Goal: Check status: Check status

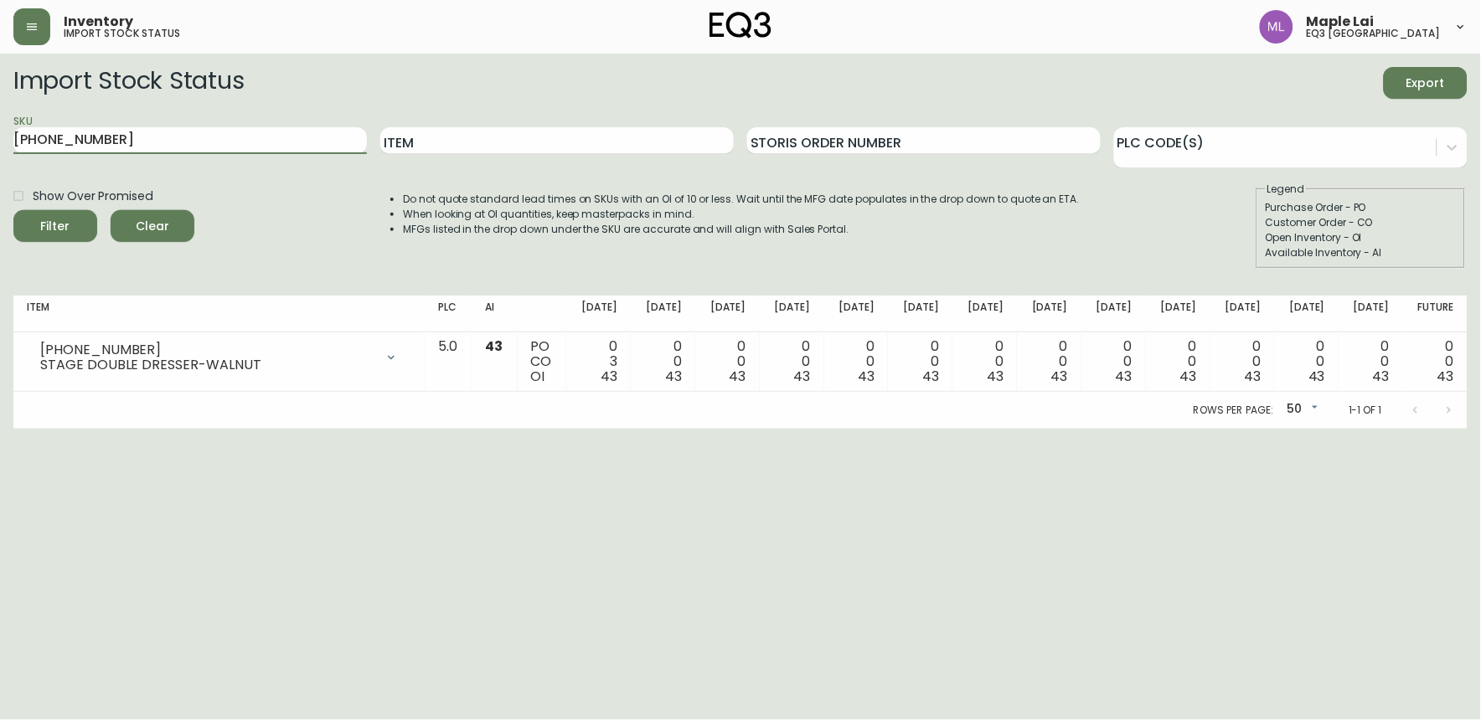
drag, startPoint x: 0, startPoint y: 0, endPoint x: 10, endPoint y: 161, distance: 161.1
click at [10, 161] on main "Import Stock Status Export SKU [PHONE_NUMBER] Item Storis Order Number PLC Code…" at bounding box center [740, 241] width 1481 height 375
paste input "[PHONE_NUMBER]"
click at [13, 210] on button "Filter" at bounding box center [55, 226] width 84 height 32
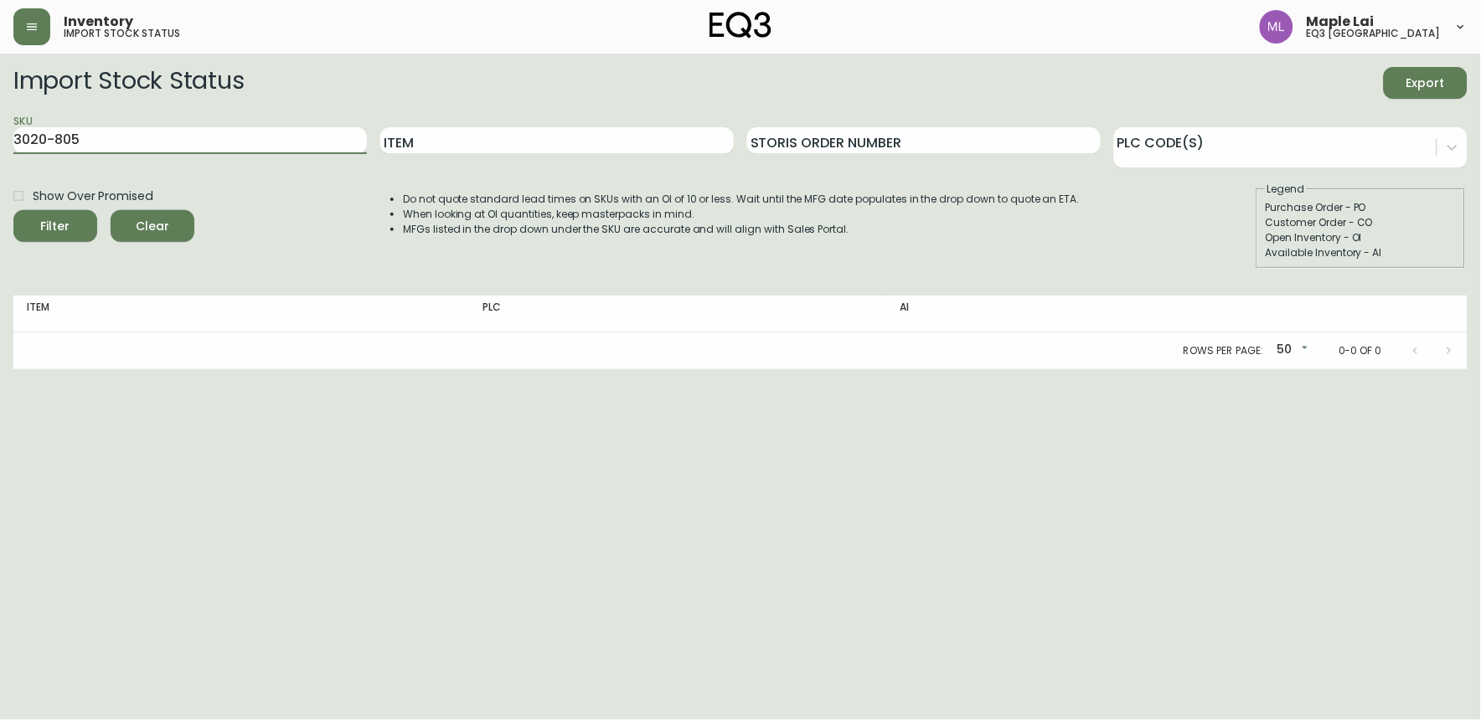
click at [13, 210] on button "Filter" at bounding box center [55, 226] width 84 height 32
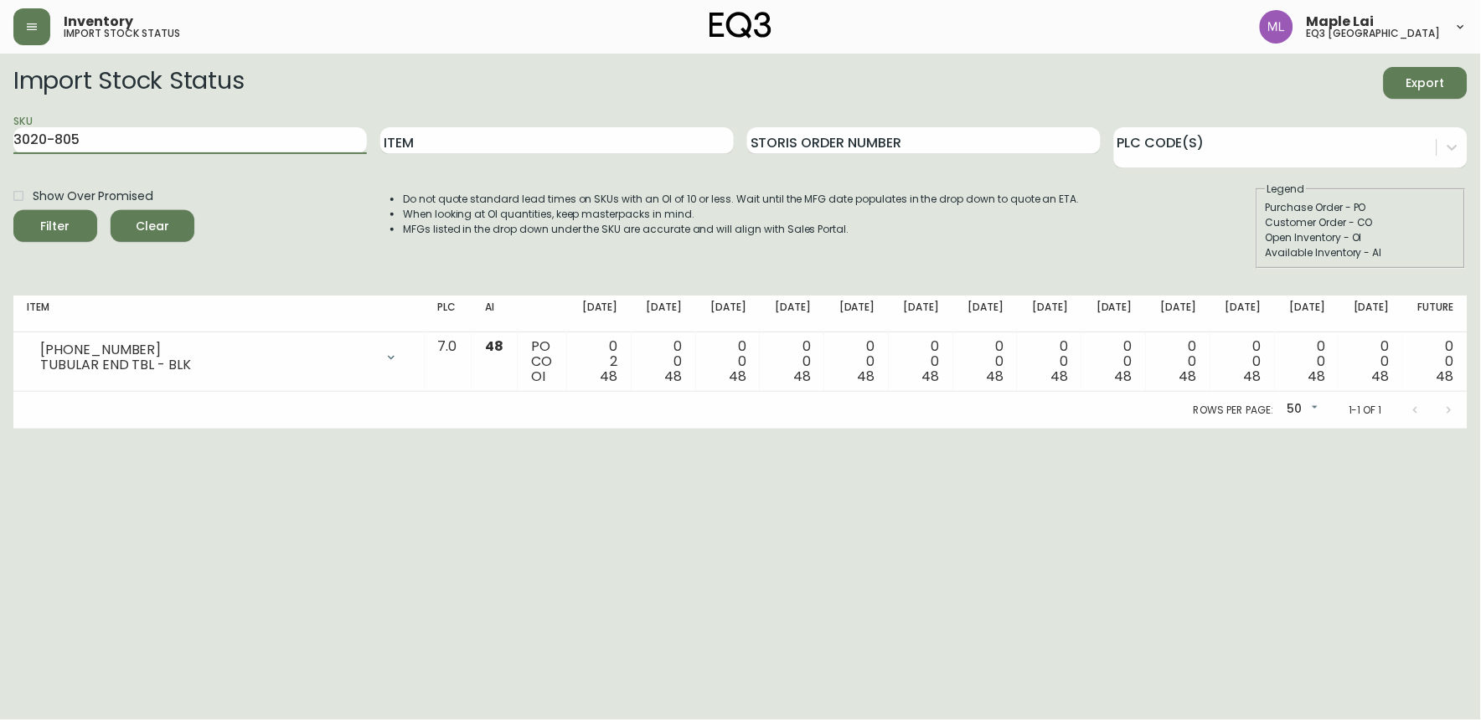
drag, startPoint x: 162, startPoint y: 149, endPoint x: -2, endPoint y: 152, distance: 163.3
click at [0, 152] on html "Inventory import stock status Maple Lai eq3 [GEOGRAPHIC_DATA] Import Stock Stat…" at bounding box center [740, 214] width 1481 height 429
paste input "-0"
click at [13, 210] on button "Filter" at bounding box center [55, 226] width 84 height 32
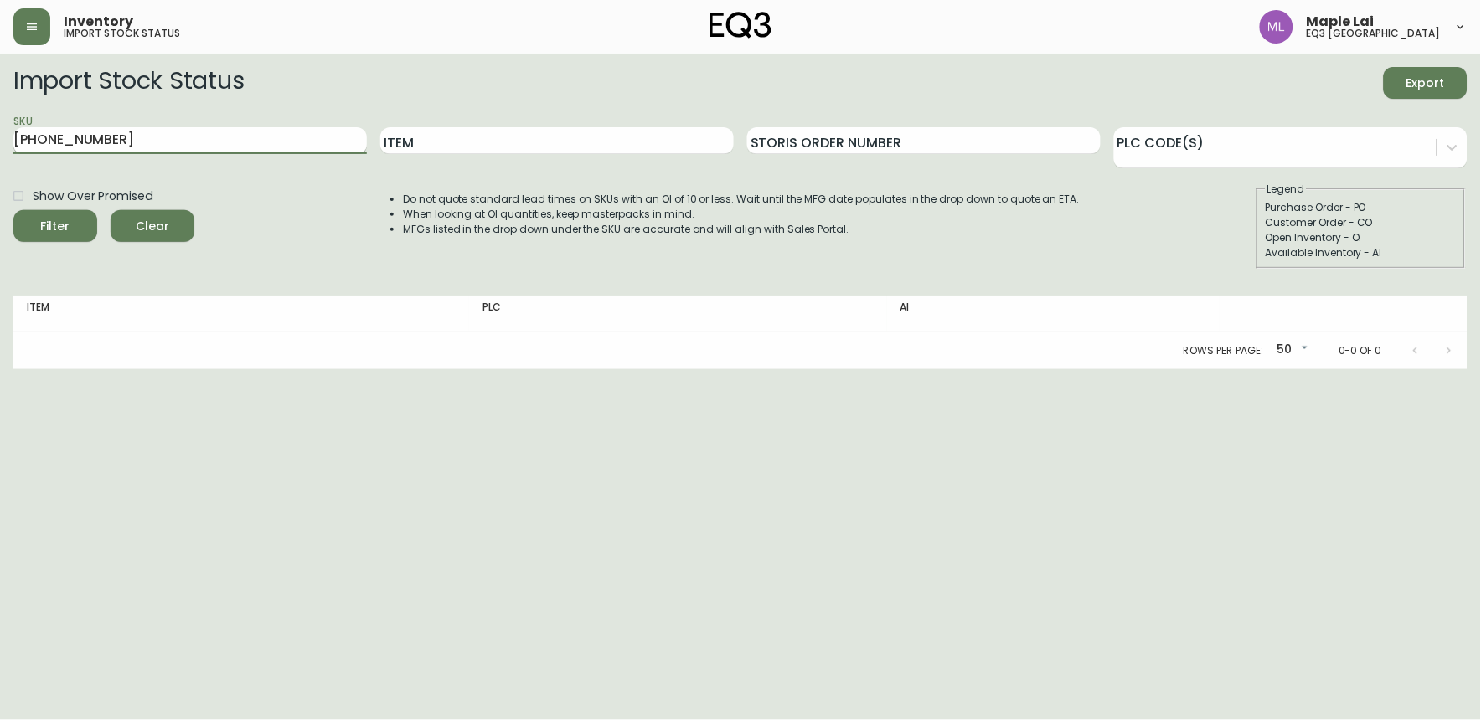
click at [203, 147] on input "[PHONE_NUMBER]" at bounding box center [189, 140] width 353 height 27
click at [13, 210] on button "Filter" at bounding box center [55, 226] width 84 height 32
paste input "[PHONE_NUMBER]"
drag, startPoint x: 204, startPoint y: 142, endPoint x: -4, endPoint y: 142, distance: 208.5
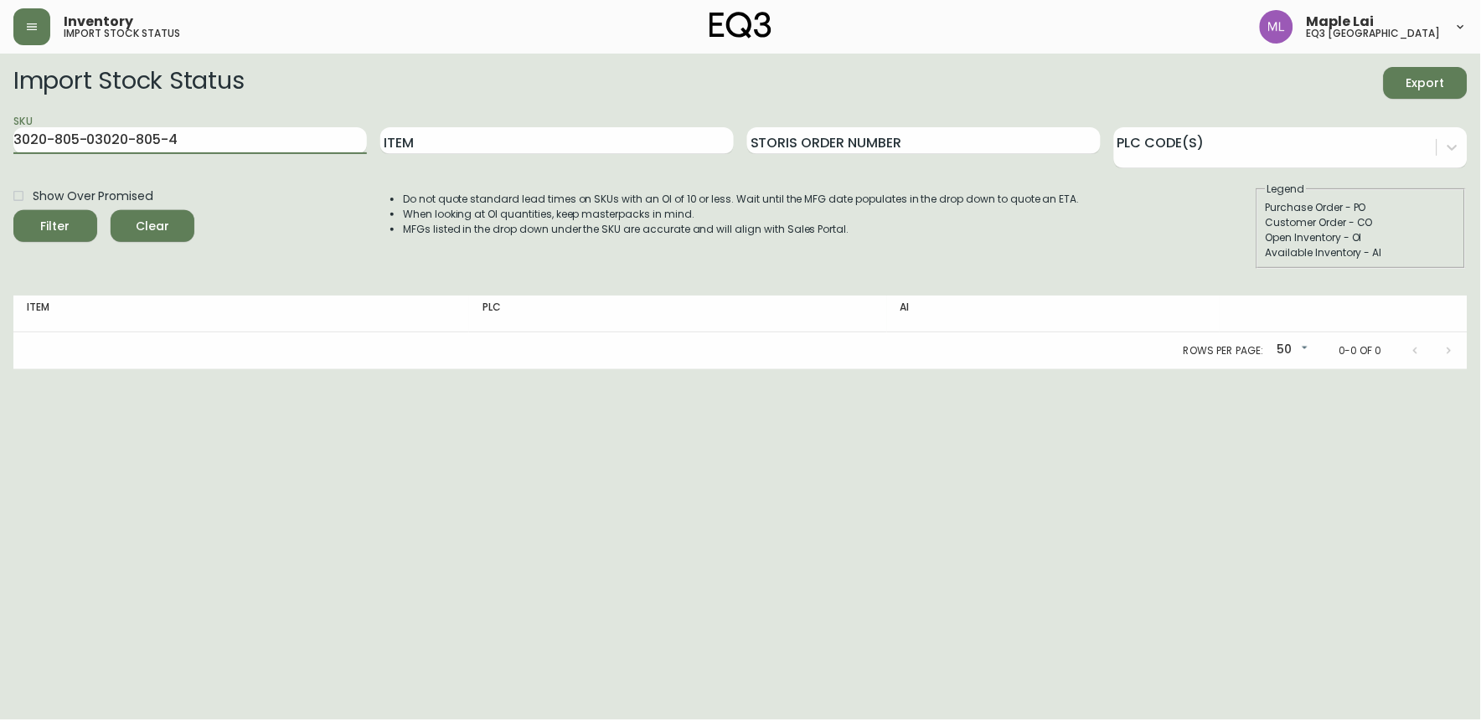
click at [0, 142] on html "Inventory import stock status Maple Lai eq3 [GEOGRAPHIC_DATA] Import Stock Stat…" at bounding box center [740, 184] width 1481 height 369
paste input "text"
click at [13, 210] on button "Filter" at bounding box center [55, 226] width 84 height 32
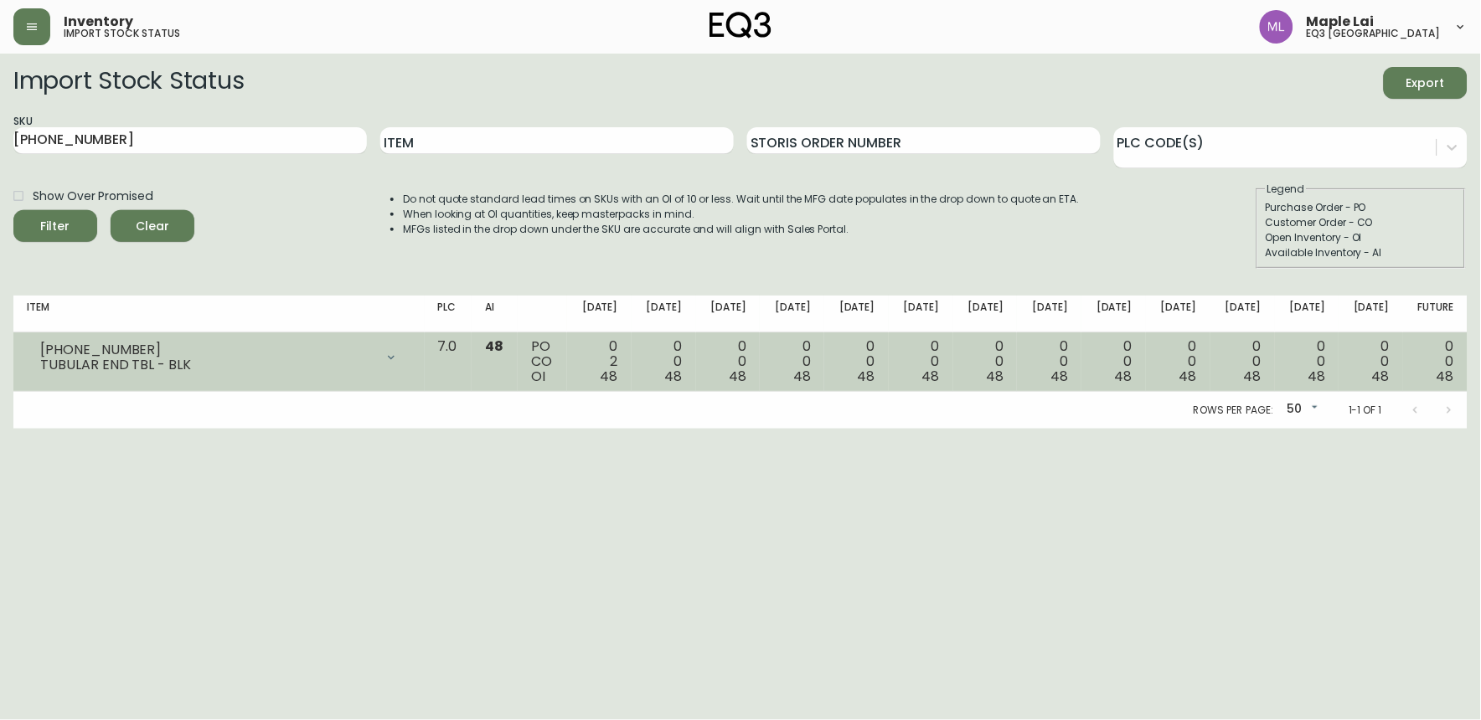
click at [312, 372] on div "[PHONE_NUMBER] TUBULAR END TBL - BLK" at bounding box center [219, 357] width 384 height 37
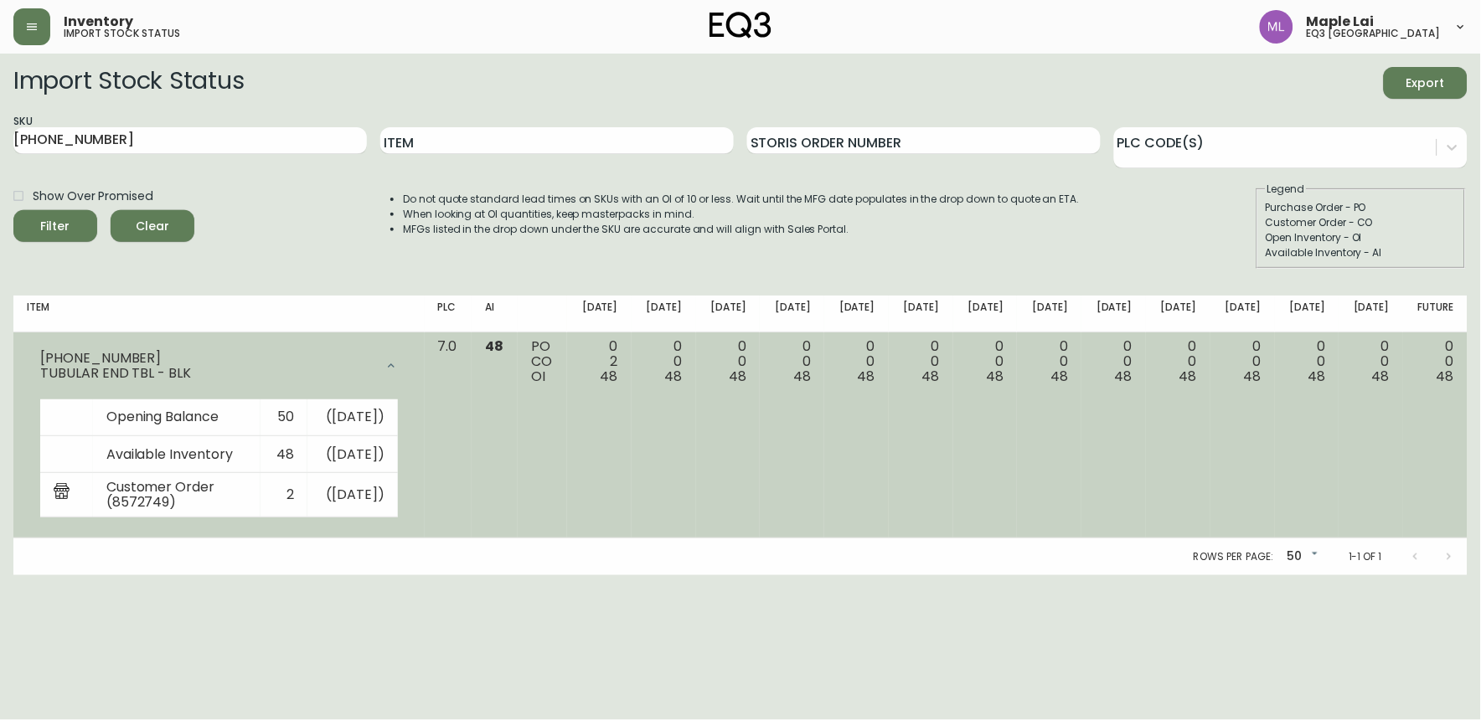
click at [333, 367] on div "TUBULAR END TBL - BLK" at bounding box center [207, 373] width 334 height 15
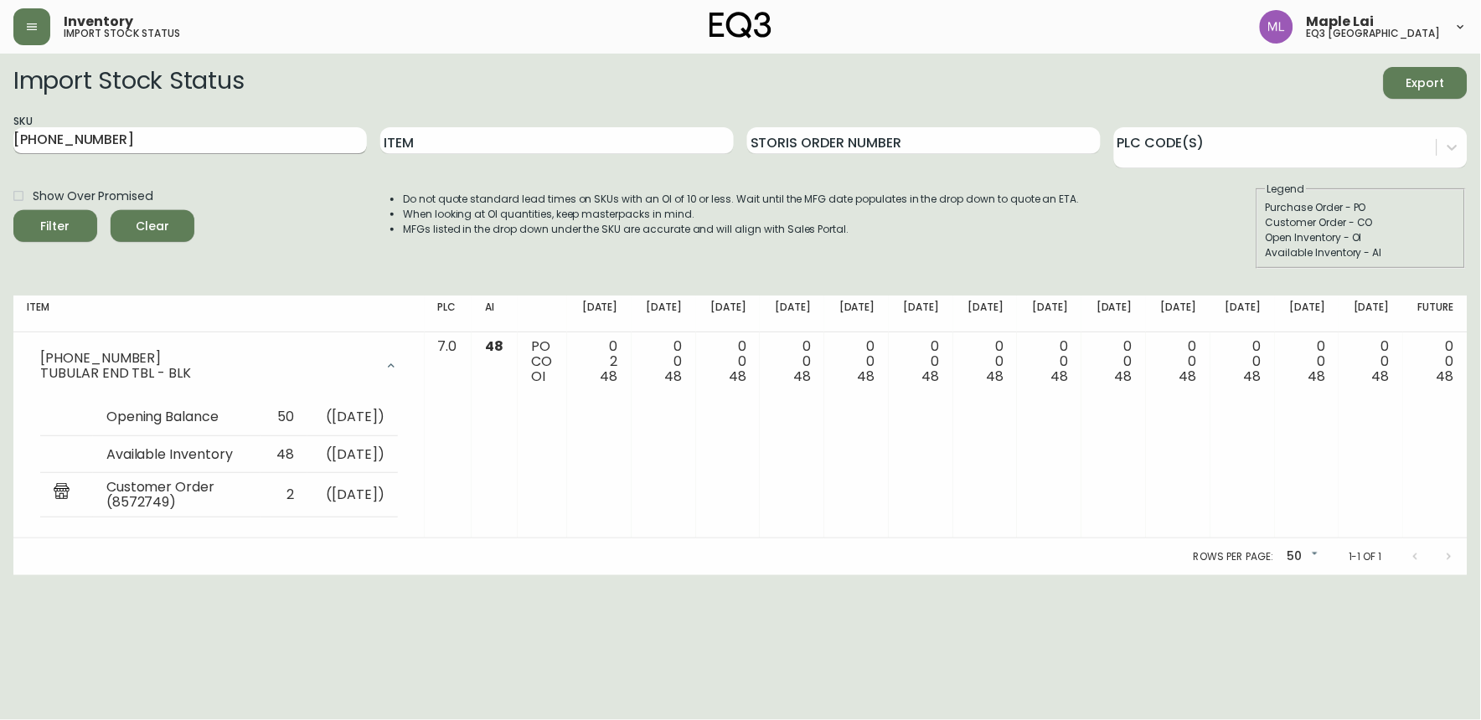
drag, startPoint x: 126, startPoint y: 126, endPoint x: 15, endPoint y: 134, distance: 110.9
click at [13, 139] on div "SKU [PHONE_NUMBER]" at bounding box center [189, 141] width 353 height 54
drag, startPoint x: 145, startPoint y: 140, endPoint x: -4, endPoint y: 151, distance: 149.5
click at [0, 151] on html "Inventory import stock status Maple Lai eq3 [GEOGRAPHIC_DATA] Import Stock Stat…" at bounding box center [740, 287] width 1481 height 575
paste input "3-0"
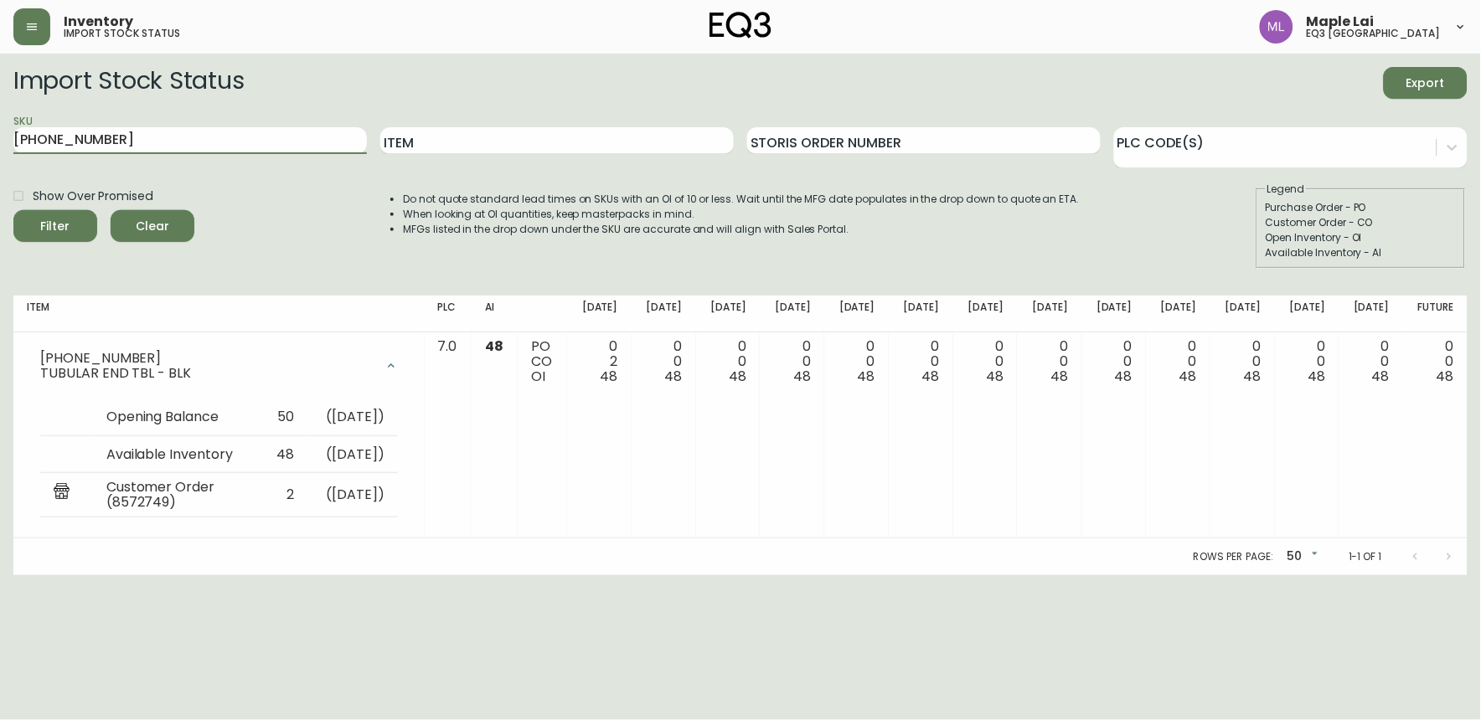
click at [13, 210] on button "Filter" at bounding box center [55, 226] width 84 height 32
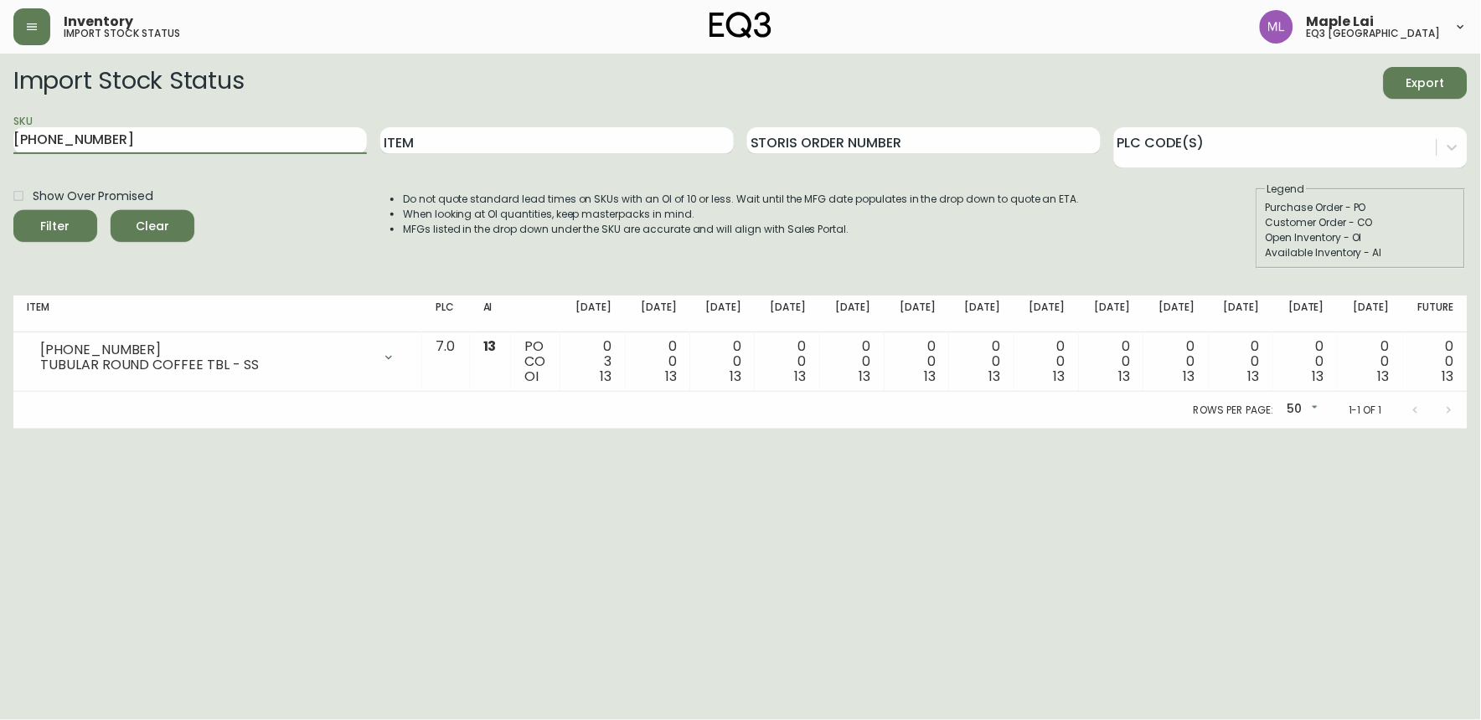
drag, startPoint x: 120, startPoint y: 138, endPoint x: -4, endPoint y: 162, distance: 126.3
click at [0, 162] on html "Inventory import stock status Maple Lai eq3 [GEOGRAPHIC_DATA] Import Stock Stat…" at bounding box center [740, 214] width 1481 height 429
paste input "5"
click at [13, 210] on button "Filter" at bounding box center [55, 226] width 84 height 32
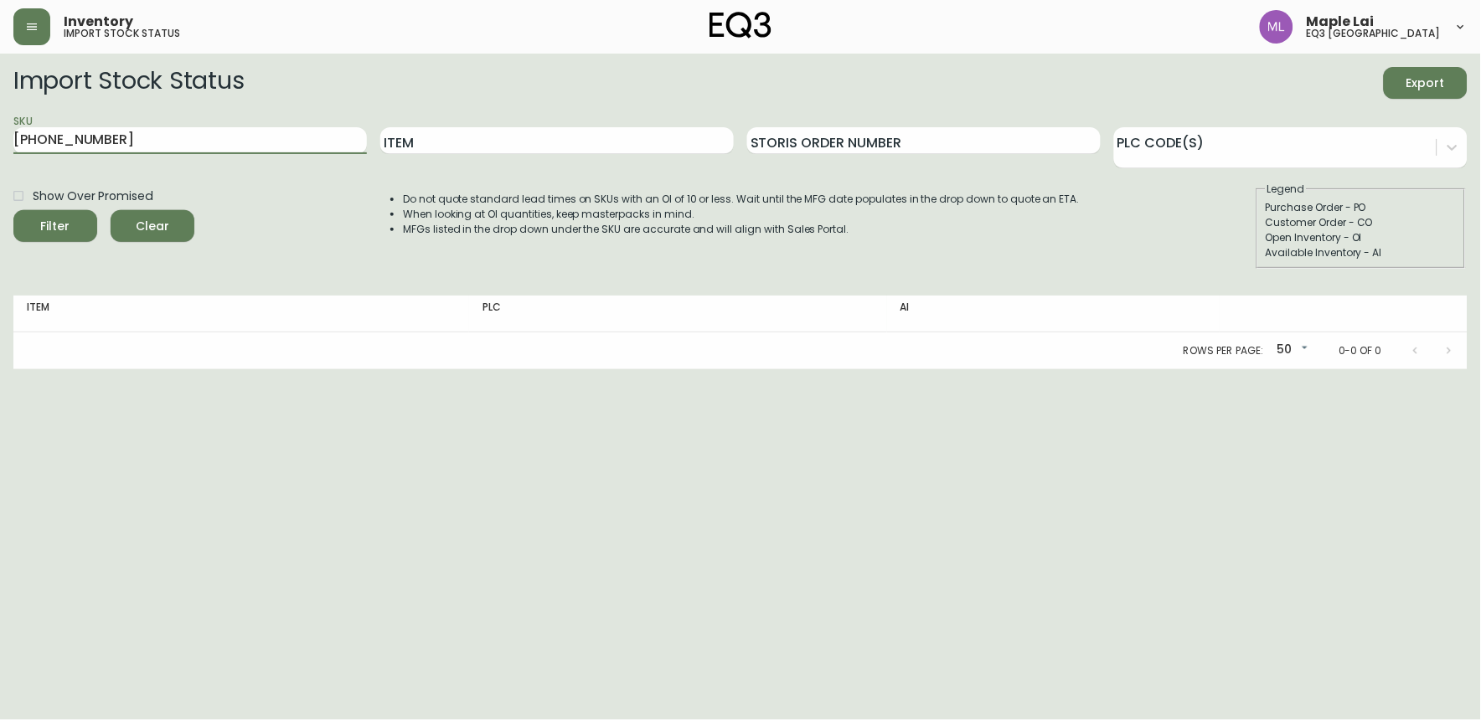
drag, startPoint x: 102, startPoint y: 141, endPoint x: 11, endPoint y: 137, distance: 91.3
click at [11, 137] on main "Import Stock Status Export SKU [PHONE_NUMBER] Item Storis Order Number PLC Code…" at bounding box center [740, 212] width 1481 height 316
paste input "4"
type input "[PHONE_NUMBER]"
click at [13, 210] on button "Filter" at bounding box center [55, 226] width 84 height 32
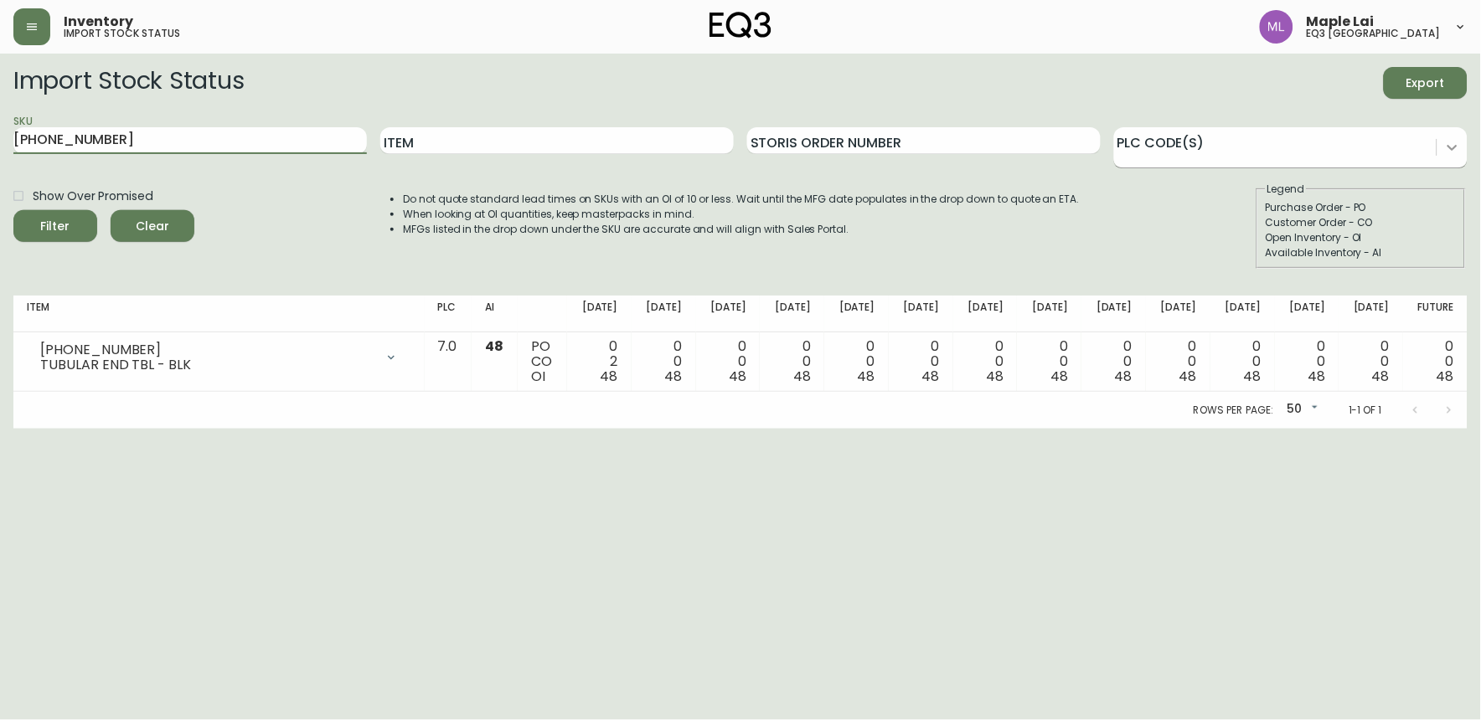
click at [1439, 154] on div at bounding box center [1452, 147] width 30 height 30
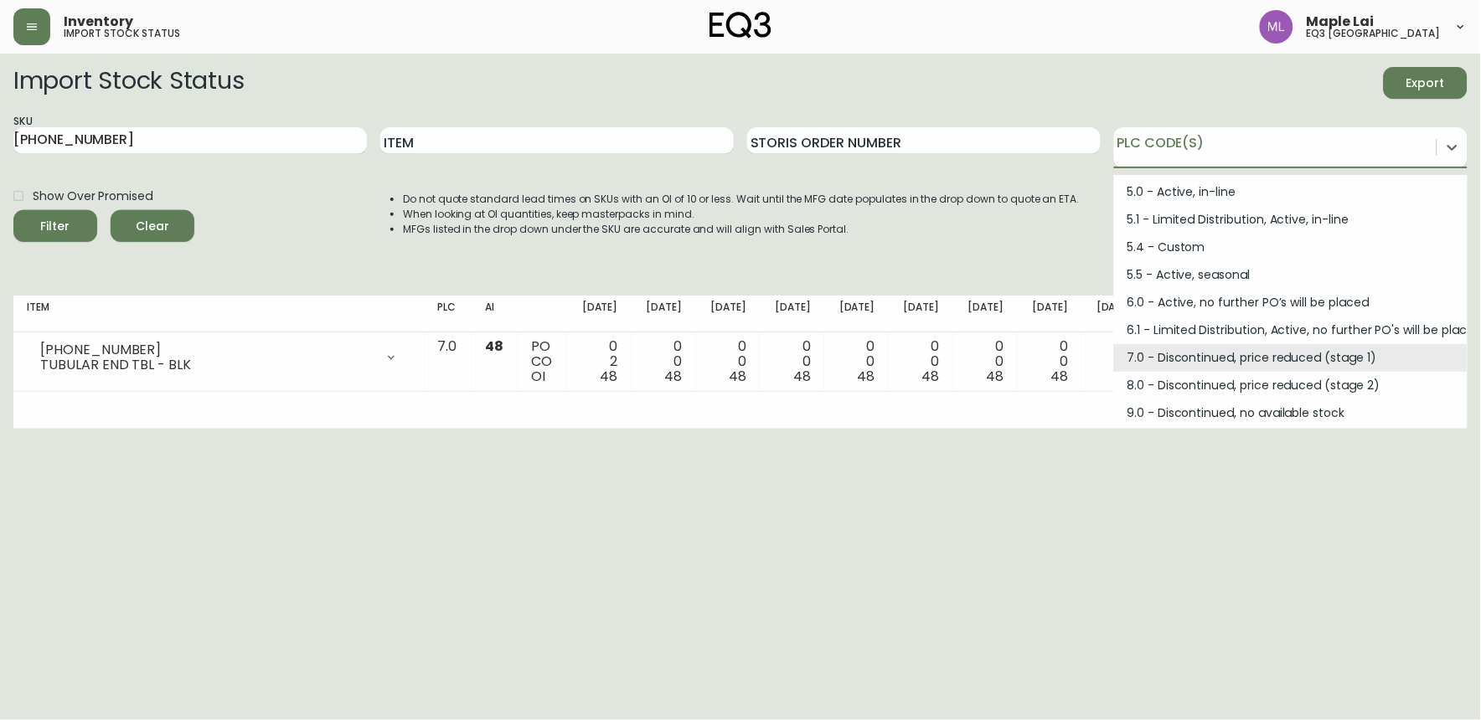
scroll to position [224, 0]
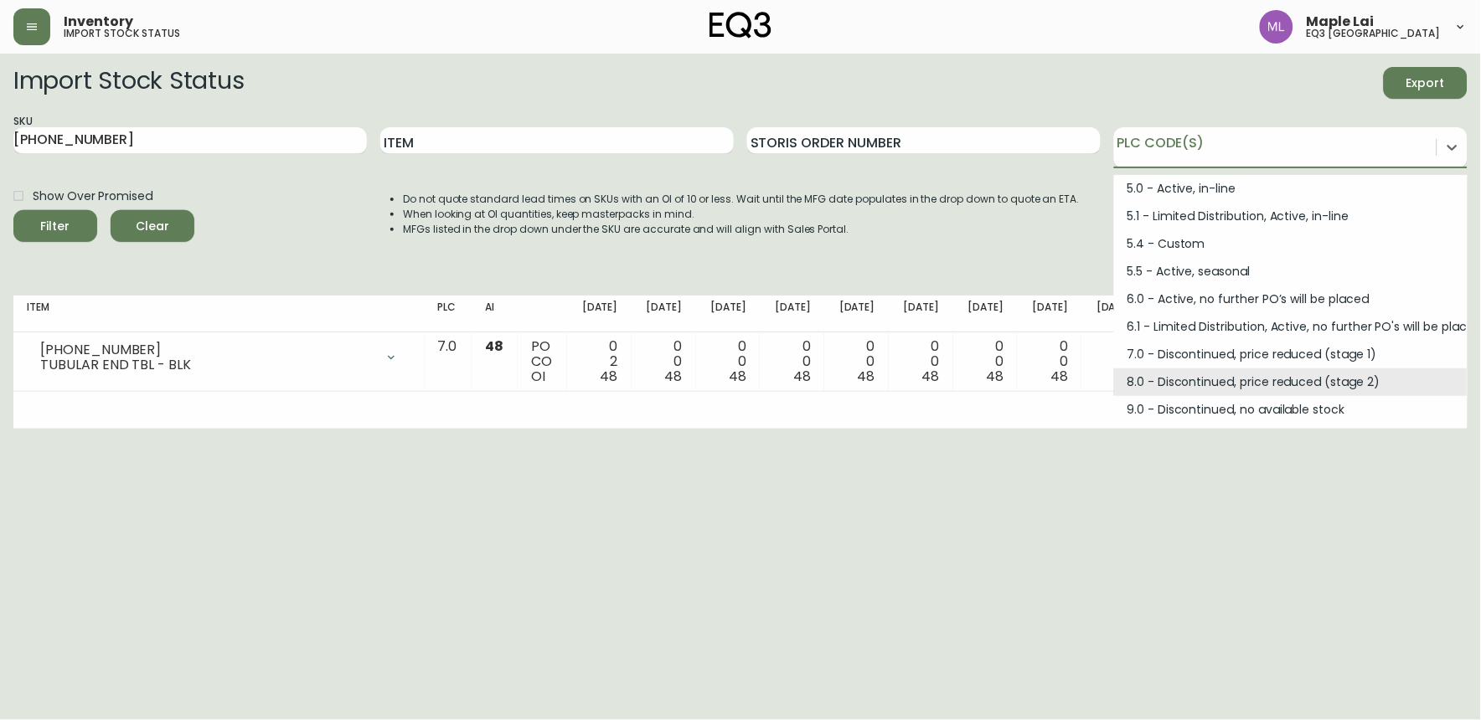
click at [739, 429] on html "Inventory import stock status Maple Lai eq3 [GEOGRAPHIC_DATA] Import Stock Stat…" at bounding box center [740, 214] width 1481 height 429
